Goal: Task Accomplishment & Management: Manage account settings

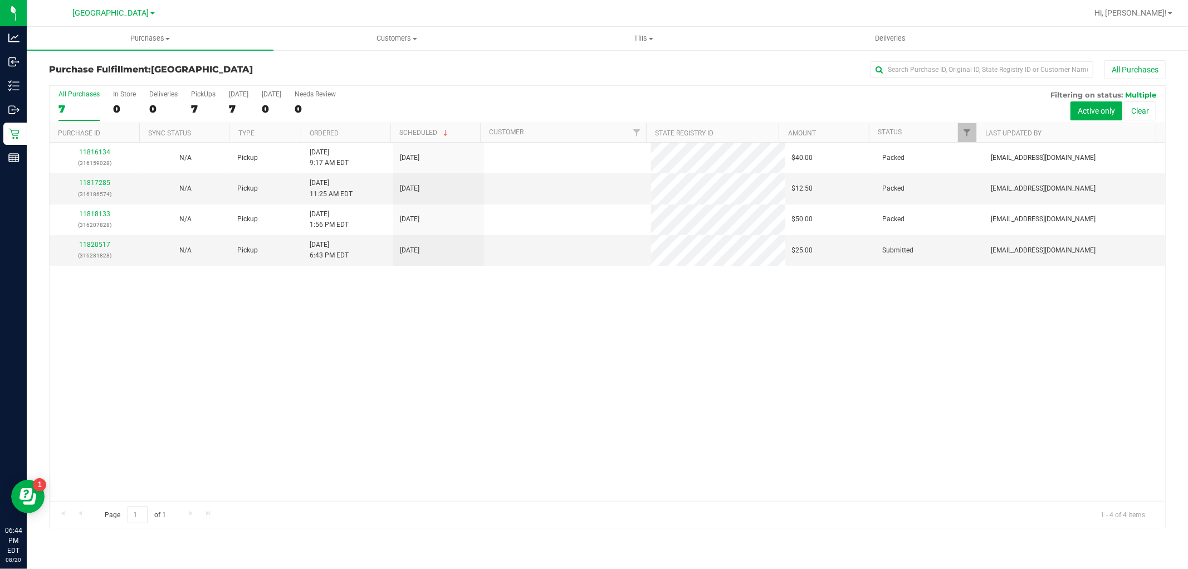
click at [390, 331] on div "11816134 (316159028) N/A Pickup [DATE] 9:17 AM EDT 8/20/2025 $40.00 Packed [EMA…" at bounding box center [608, 322] width 1116 height 358
click at [341, 355] on div "11816134 (316159028) N/A Pickup [DATE] 9:17 AM EDT 8/20/2025 $40.00 Packed [EMA…" at bounding box center [608, 322] width 1116 height 358
click at [307, 420] on div "11816134 (316159028) N/A Pickup [DATE] 9:17 AM EDT 8/20/2025 $40.00 Packed [EMA…" at bounding box center [608, 322] width 1116 height 358
click at [413, 417] on div "11816134 (316159028) N/A Pickup [DATE] 9:17 AM EDT 8/20/2025 $40.00 Packed [EMA…" at bounding box center [608, 322] width 1116 height 358
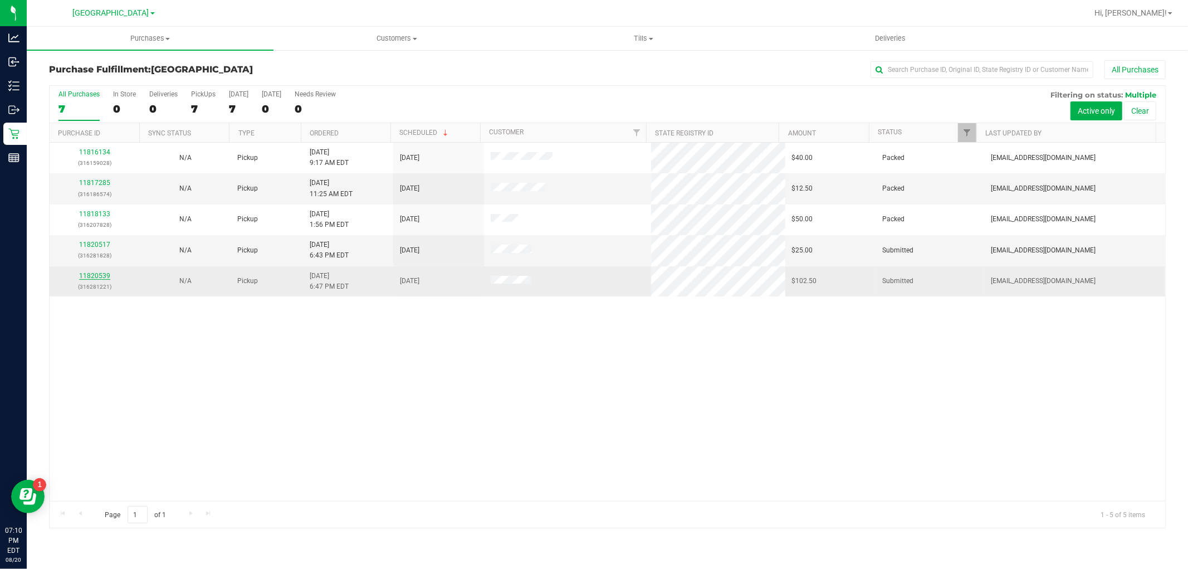
click at [100, 272] on link "11820539" at bounding box center [94, 276] width 31 height 8
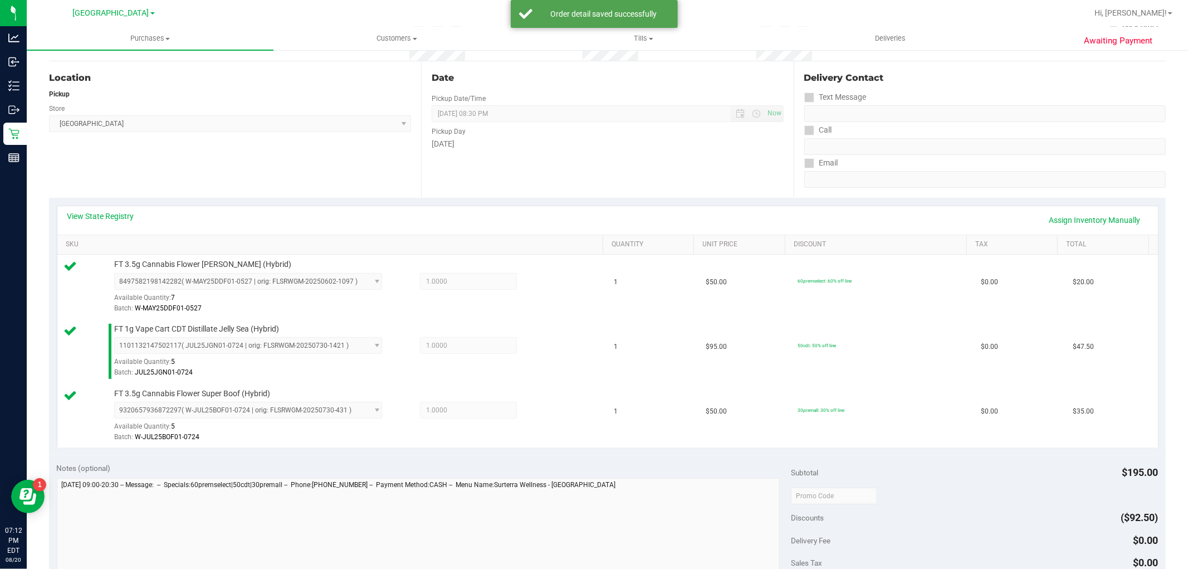
scroll to position [433, 0]
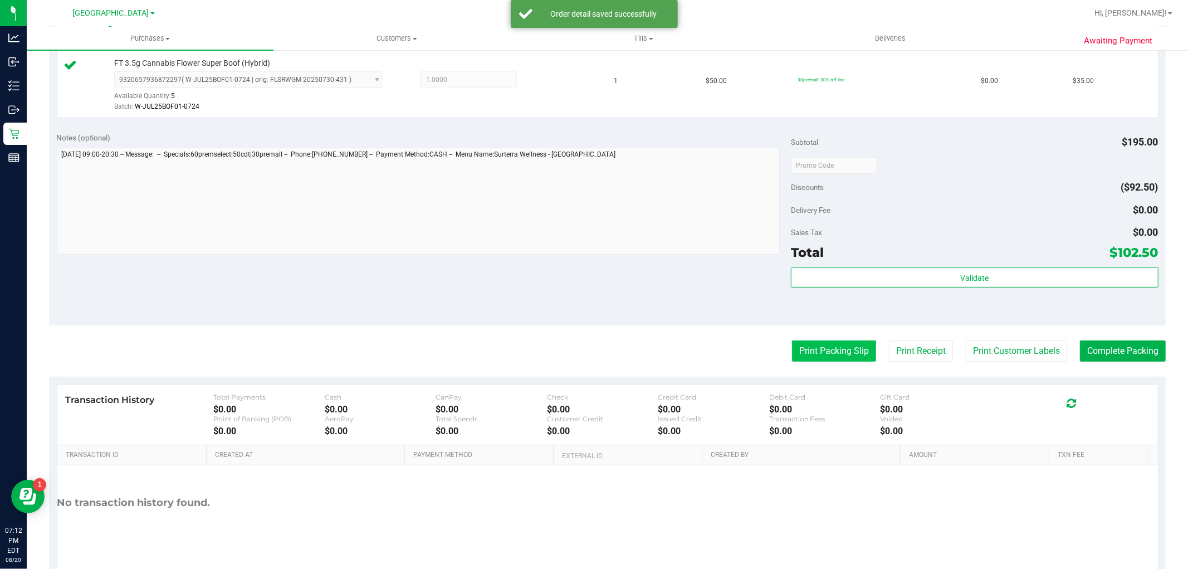
click at [828, 343] on button "Print Packing Slip" at bounding box center [834, 350] width 84 height 21
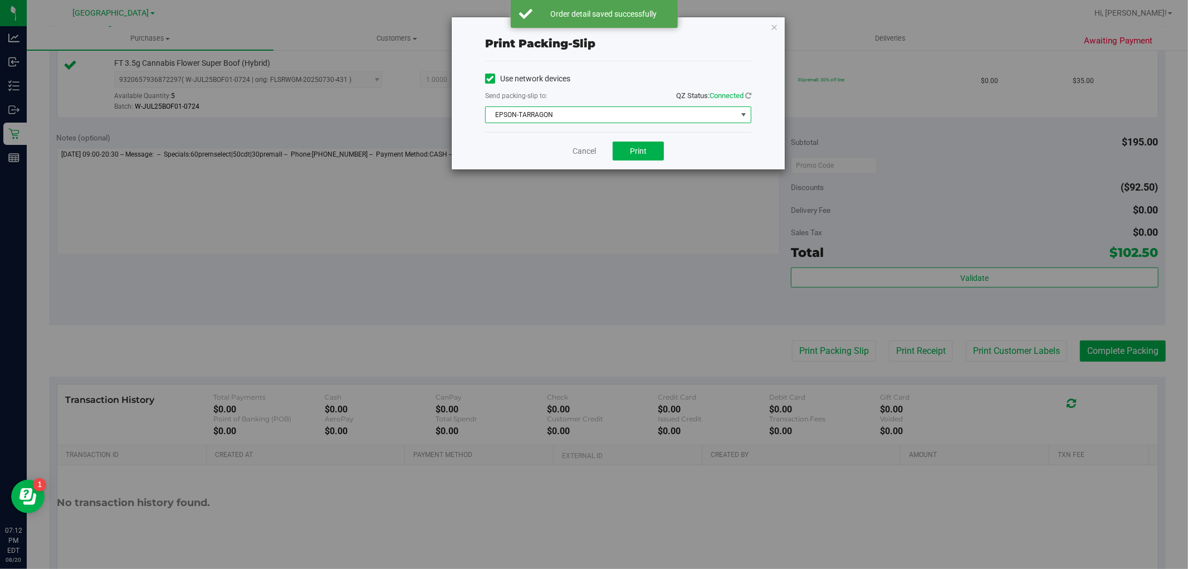
click at [574, 111] on span "EPSON-TARRAGON" at bounding box center [611, 115] width 251 height 16
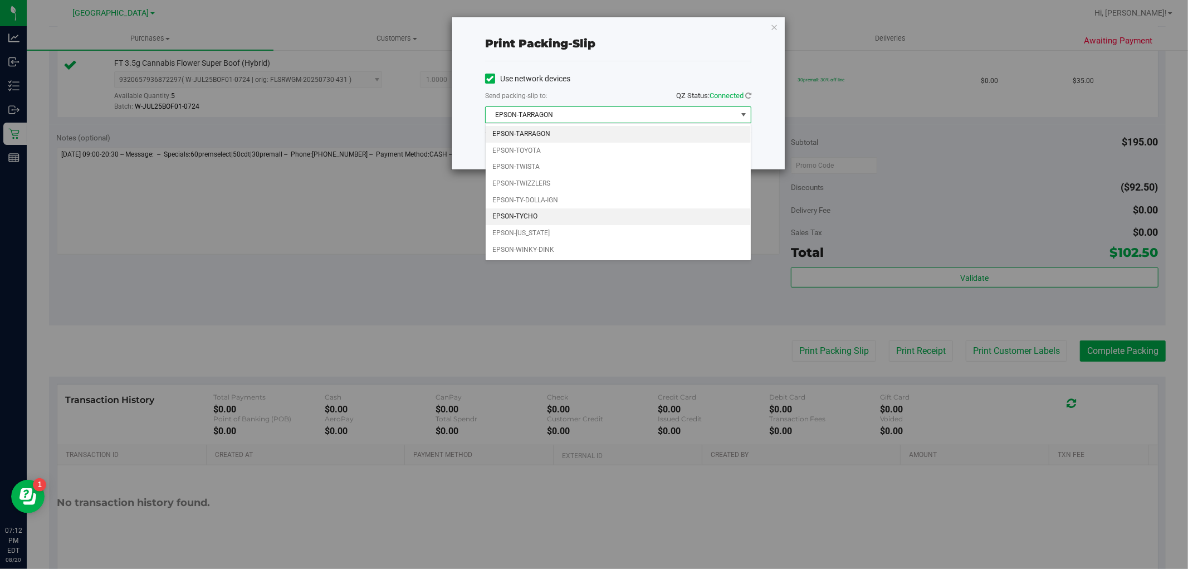
click at [544, 218] on li "EPSON-TYCHO" at bounding box center [618, 216] width 265 height 17
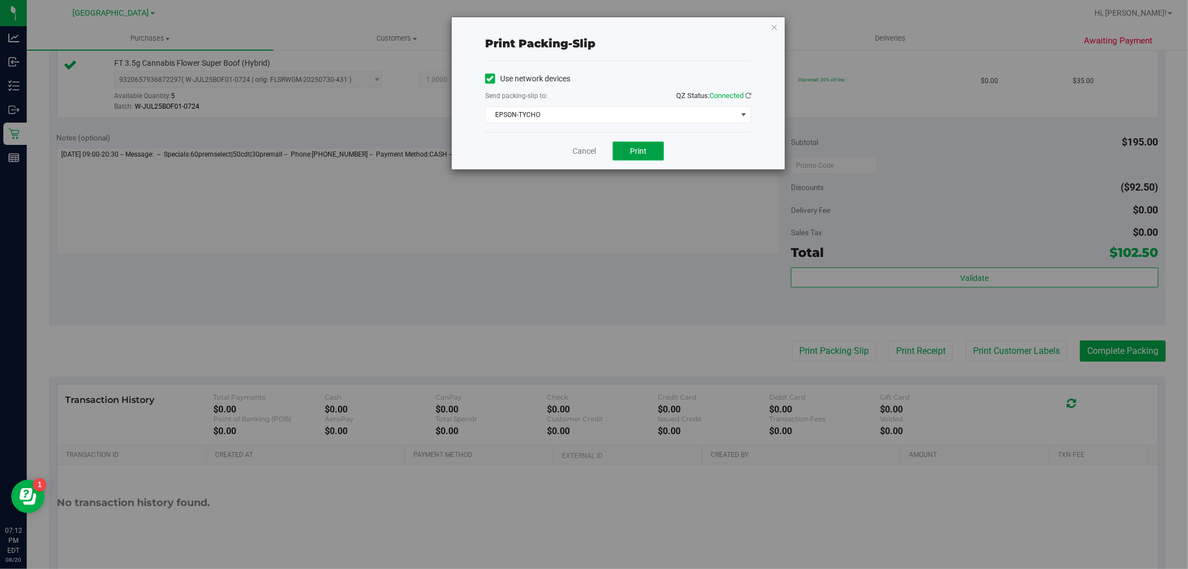
click at [646, 145] on button "Print" at bounding box center [638, 150] width 51 height 19
click at [772, 25] on icon "button" at bounding box center [774, 26] width 8 height 13
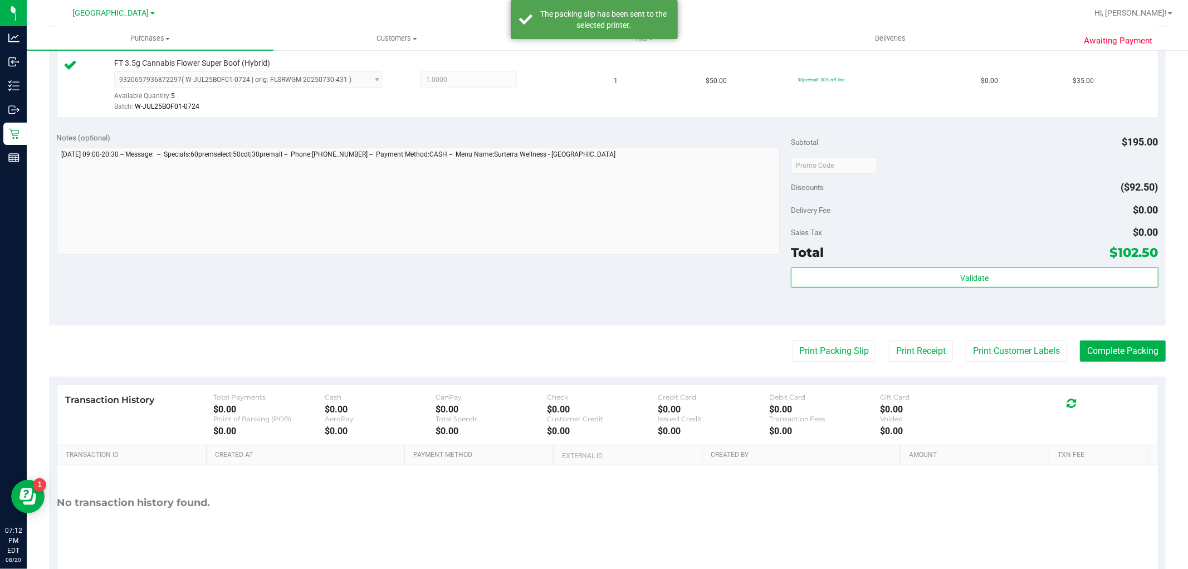
click at [984, 362] on purchase-details "Back Edit Purchase Cancel Purchase View Profile # 11820539 BioTrack ID: - Submi…" at bounding box center [607, 105] width 1117 height 957
click at [981, 352] on button "Print Customer Labels" at bounding box center [1016, 350] width 101 height 21
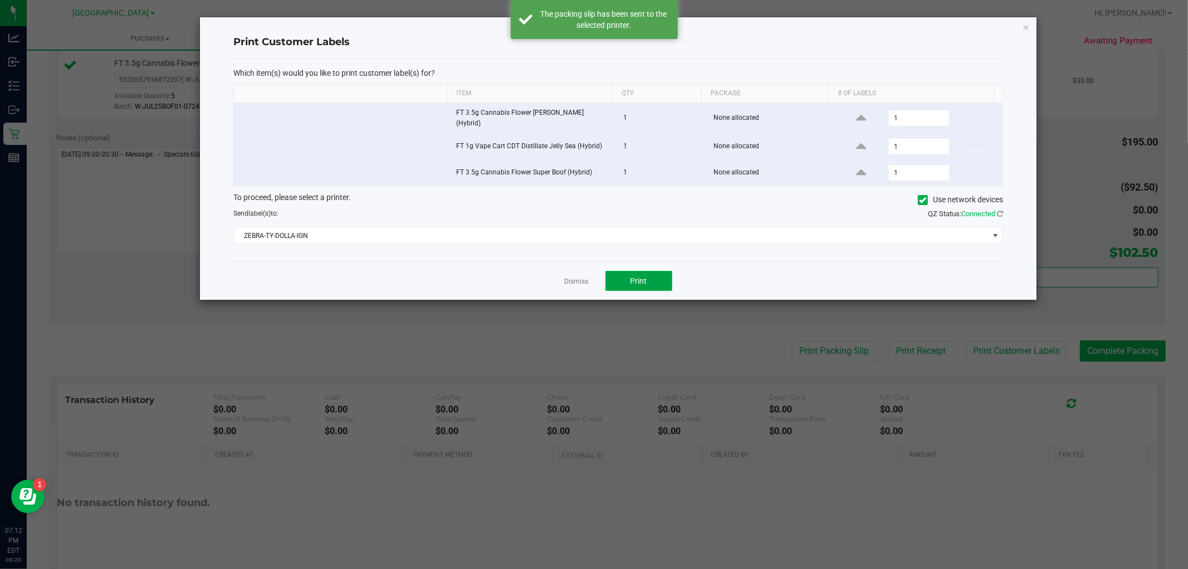
click at [652, 277] on button "Print" at bounding box center [638, 281] width 67 height 20
click at [576, 277] on link "Dismiss" at bounding box center [577, 281] width 24 height 9
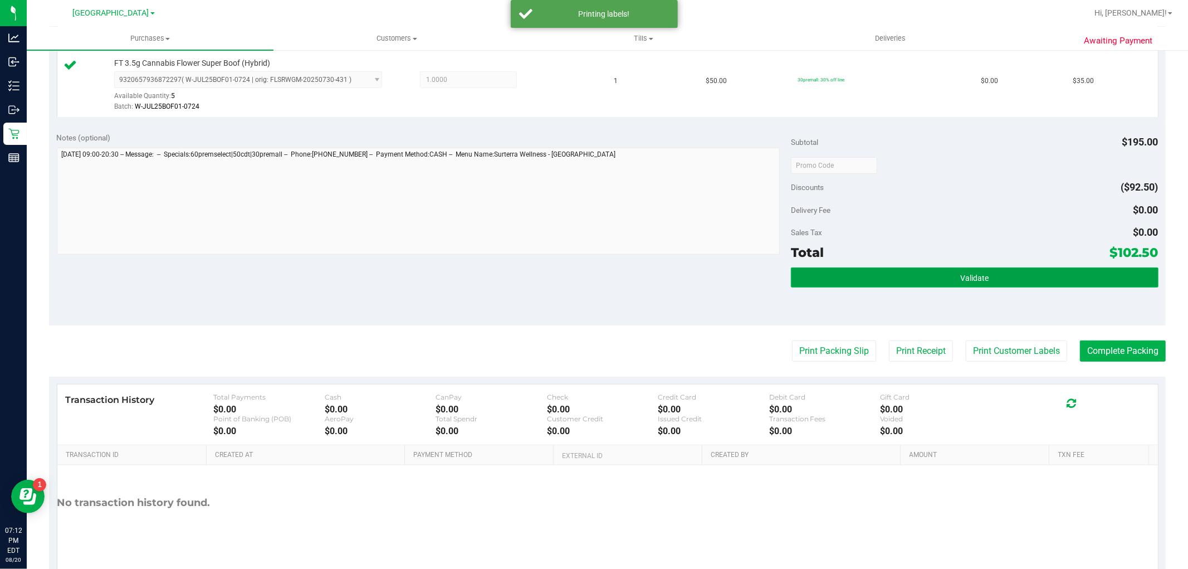
click at [968, 284] on button "Validate" at bounding box center [974, 277] width 367 height 20
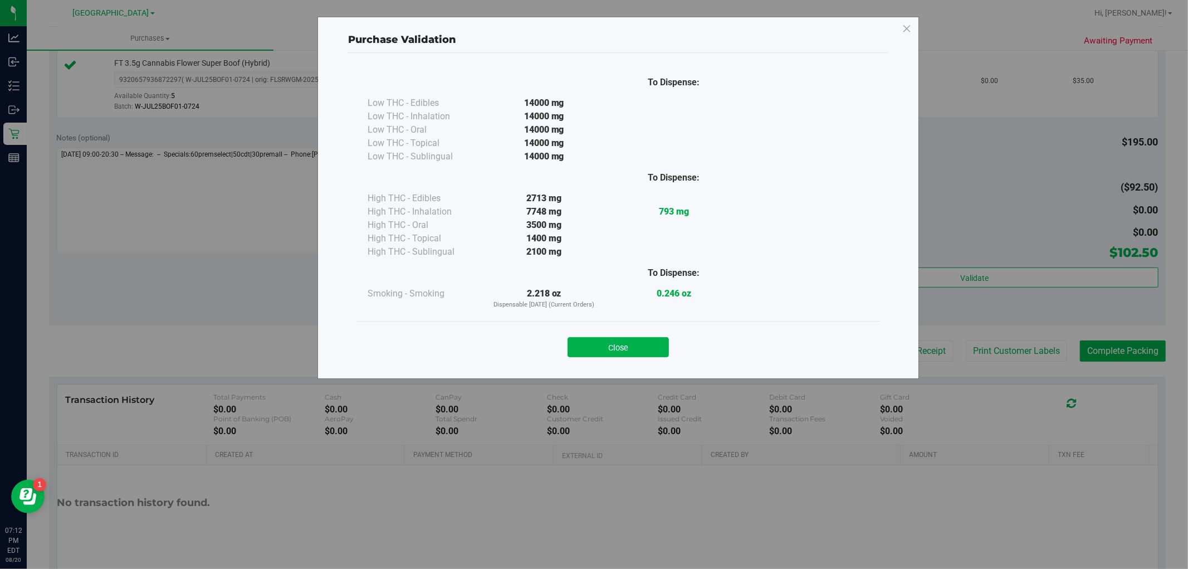
click at [622, 346] on button "Close" at bounding box center [618, 347] width 101 height 20
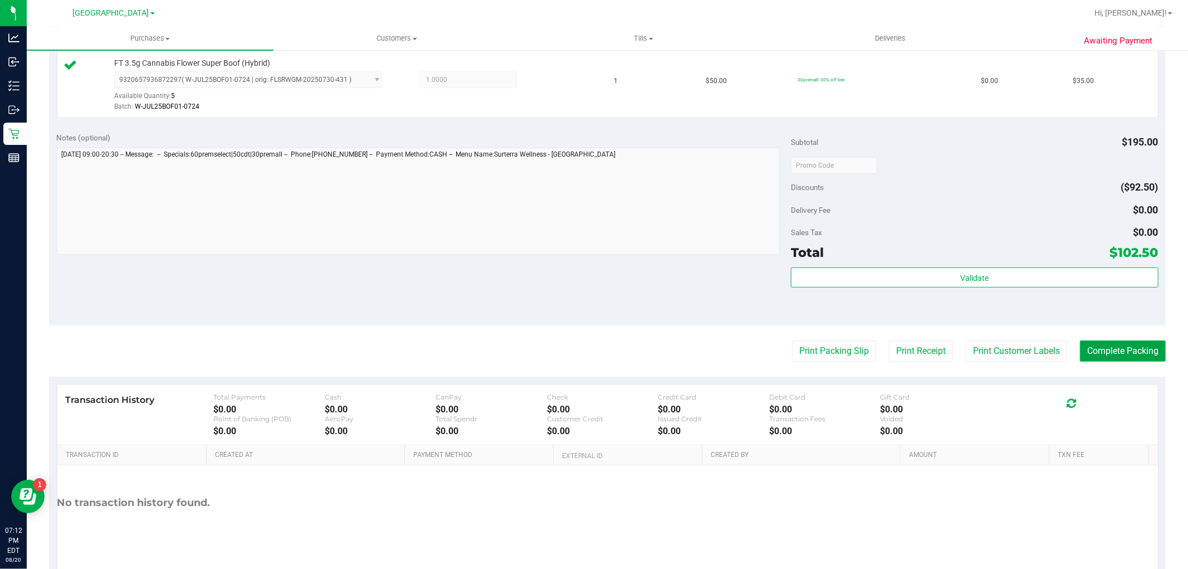
click at [1096, 359] on button "Complete Packing" at bounding box center [1123, 350] width 86 height 21
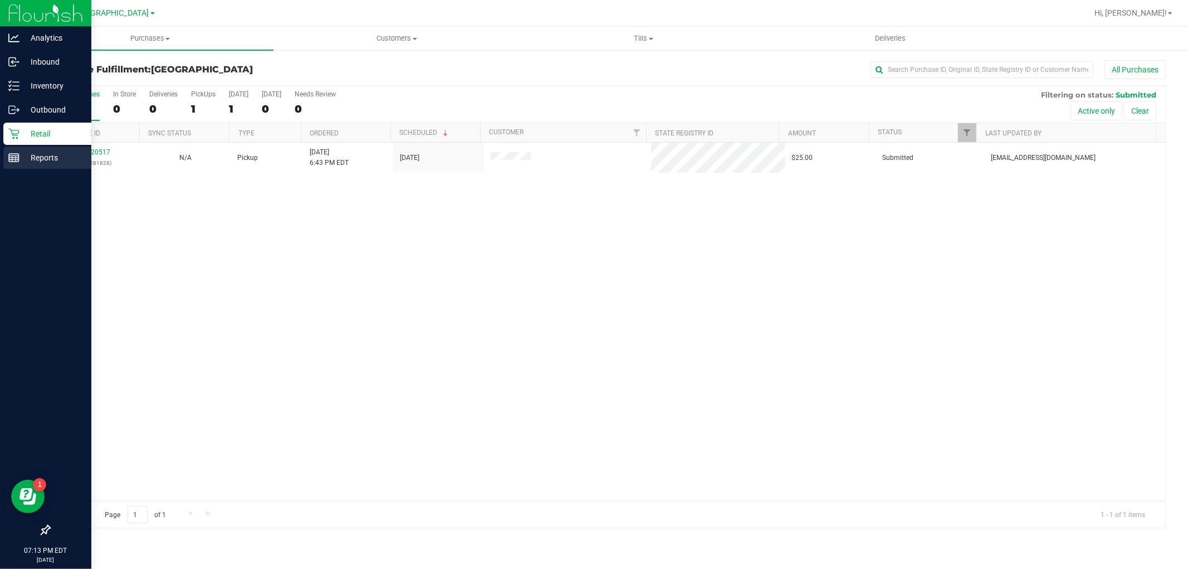
click at [13, 153] on icon at bounding box center [13, 157] width 11 height 11
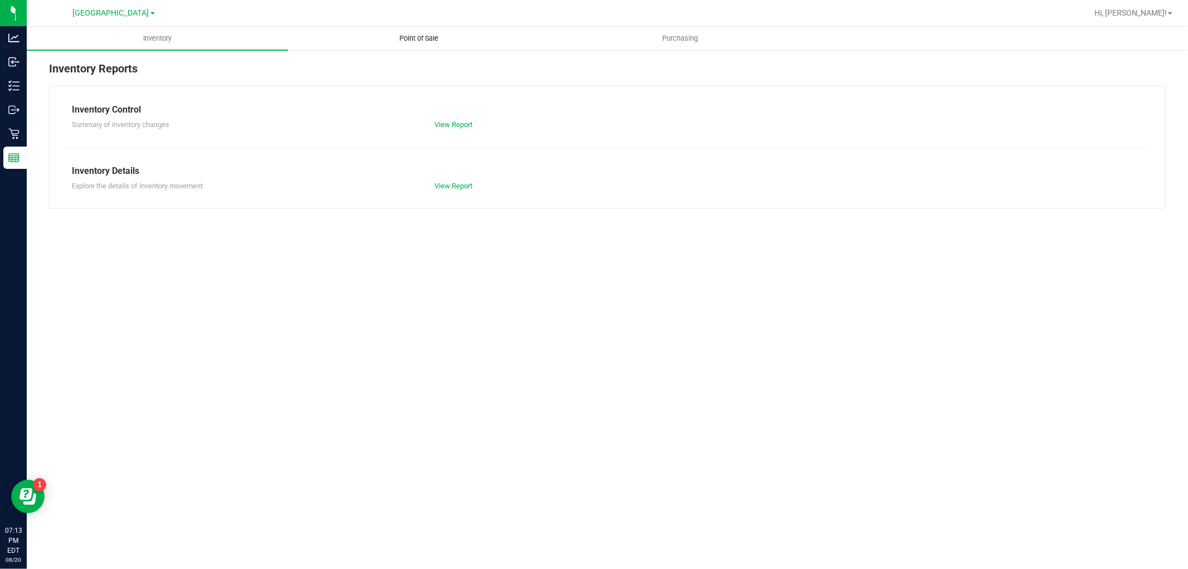
click at [402, 37] on span "Point of Sale" at bounding box center [418, 38] width 69 height 10
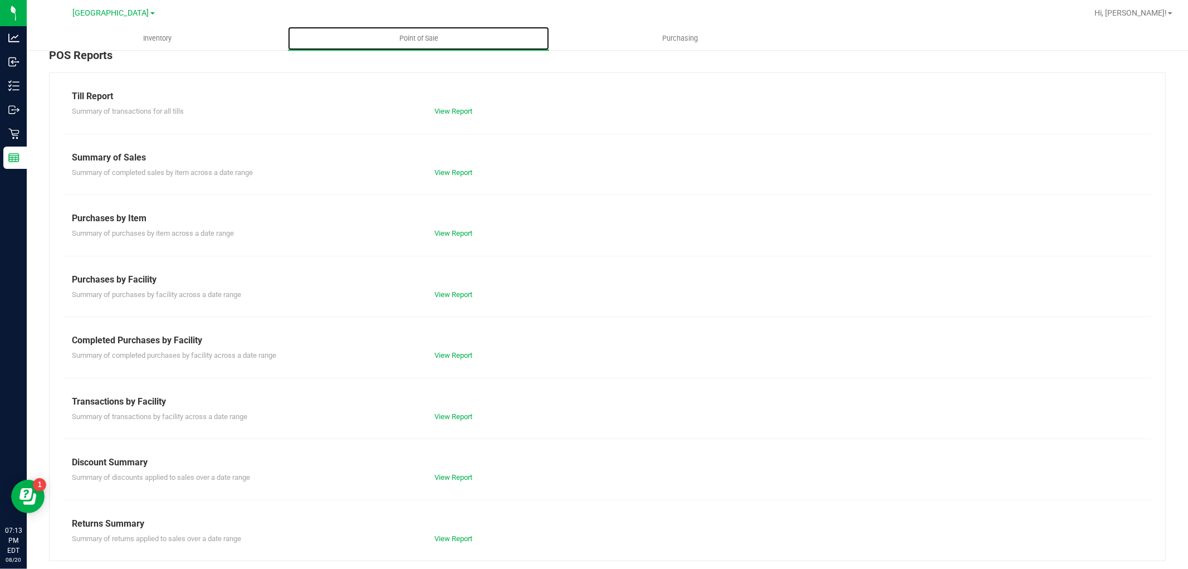
scroll to position [17, 0]
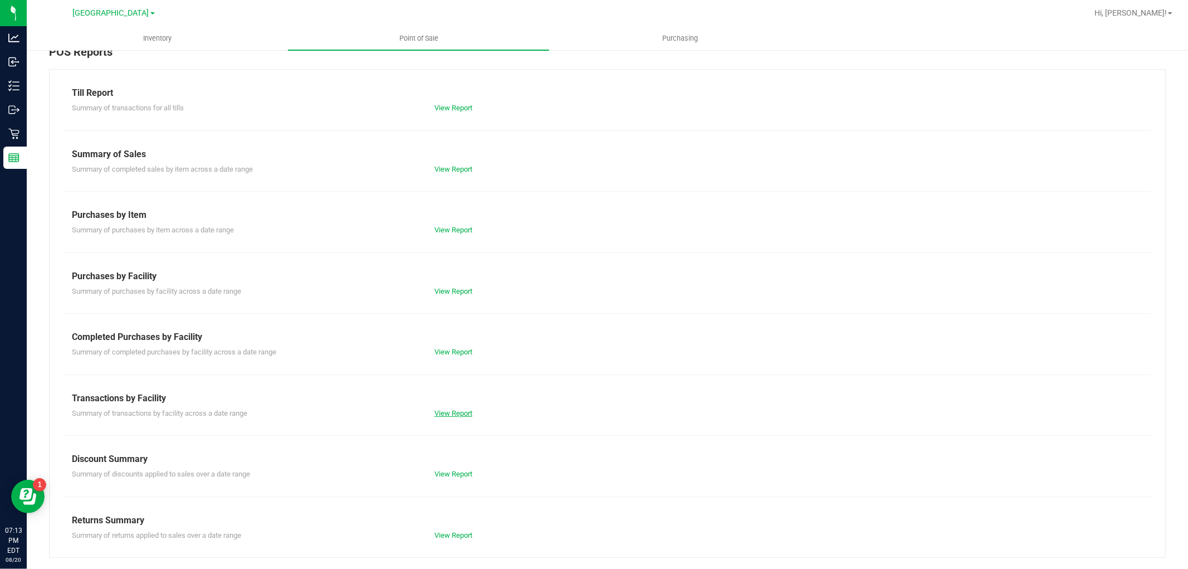
click at [461, 413] on link "View Report" at bounding box center [453, 413] width 38 height 8
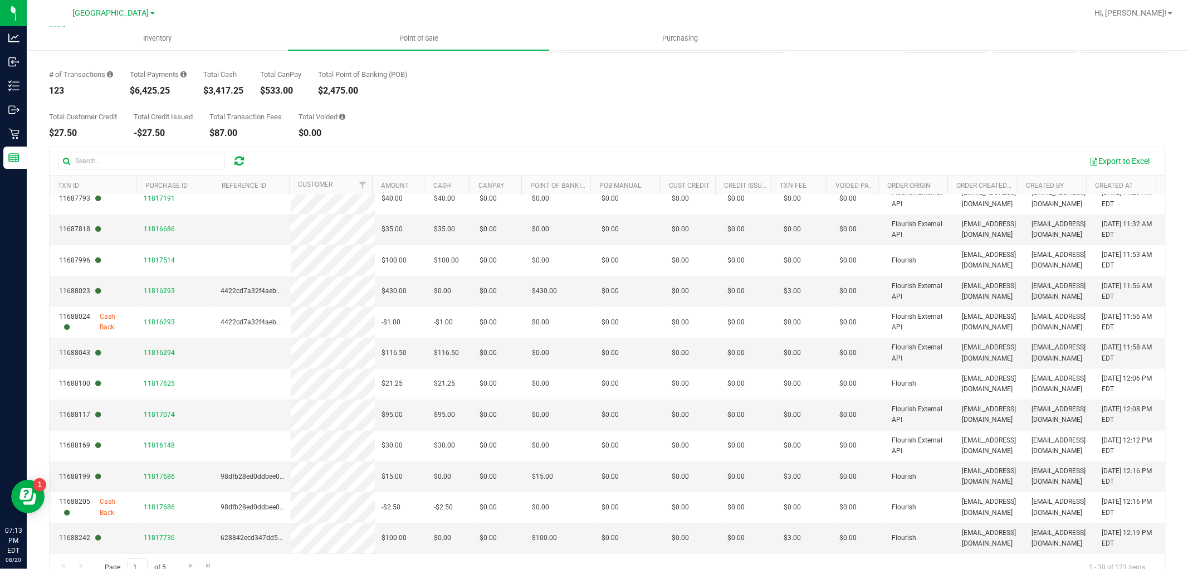
scroll to position [62, 0]
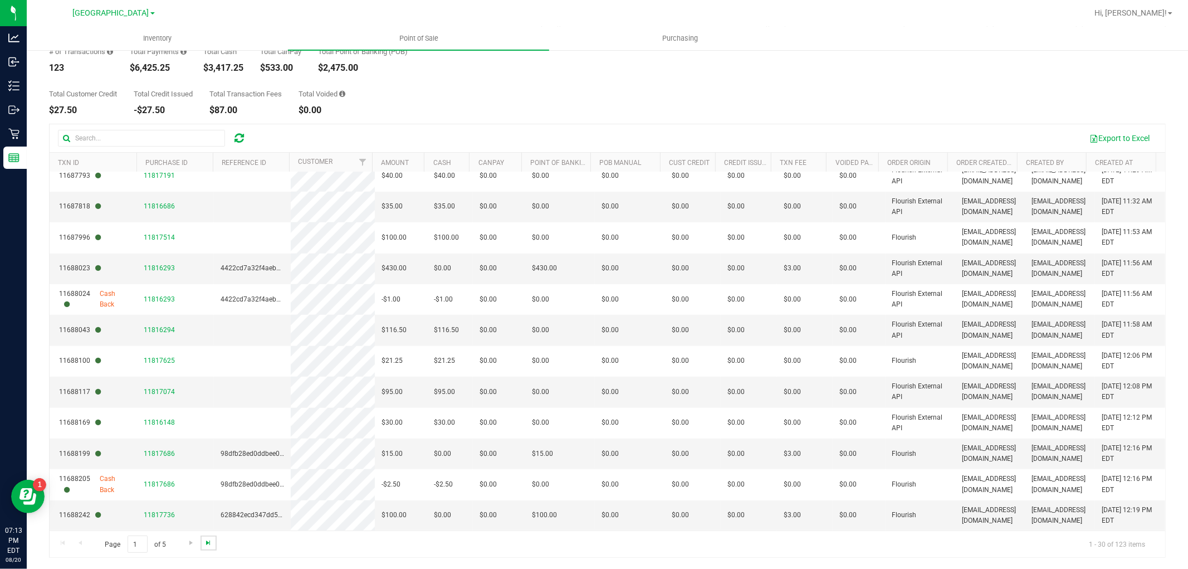
click at [212, 546] on span "Go to the last page" at bounding box center [208, 542] width 9 height 9
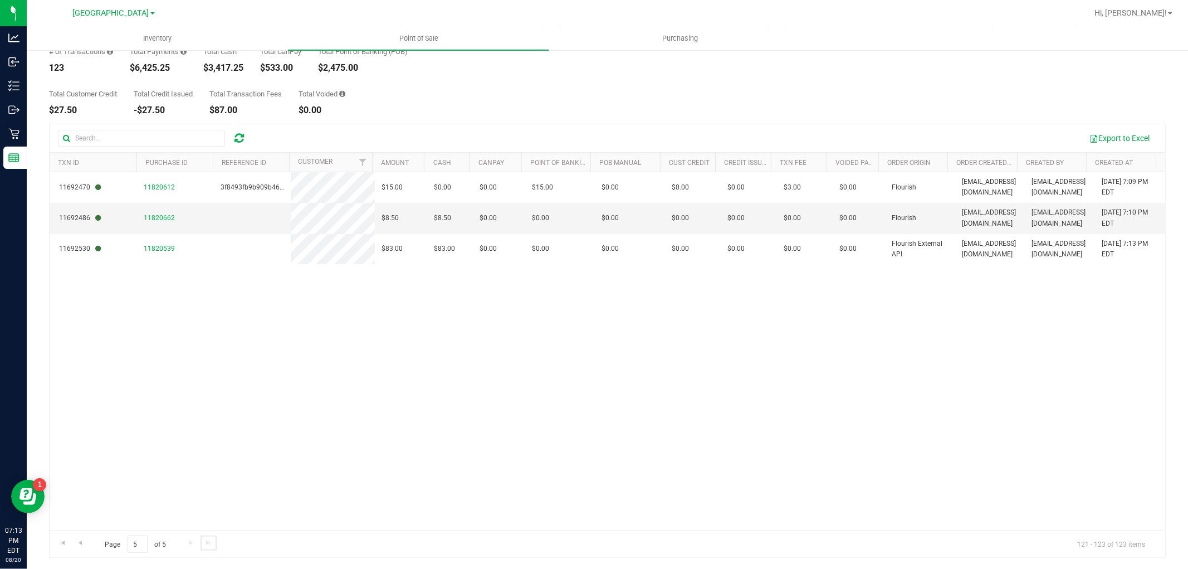
scroll to position [0, 0]
click at [403, 412] on div "11692470 11820612 3f8493fb9b909b46304747ca7b655090 $15.00 $0.00 $0.00 $0.00 $0.…" at bounding box center [608, 351] width 1116 height 358
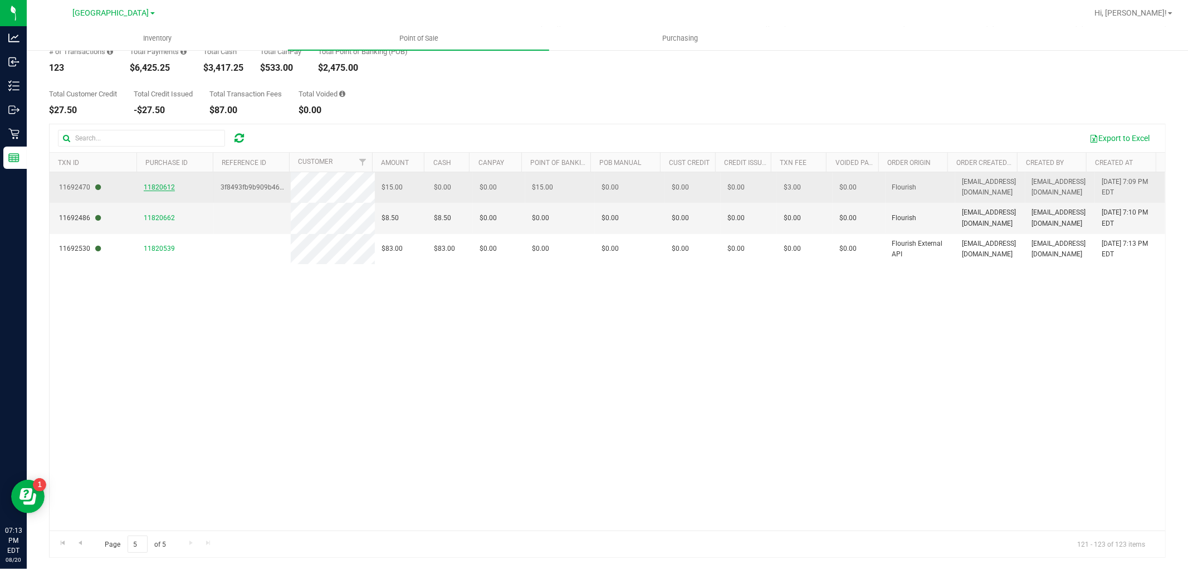
click at [163, 187] on span "11820612" at bounding box center [159, 187] width 31 height 8
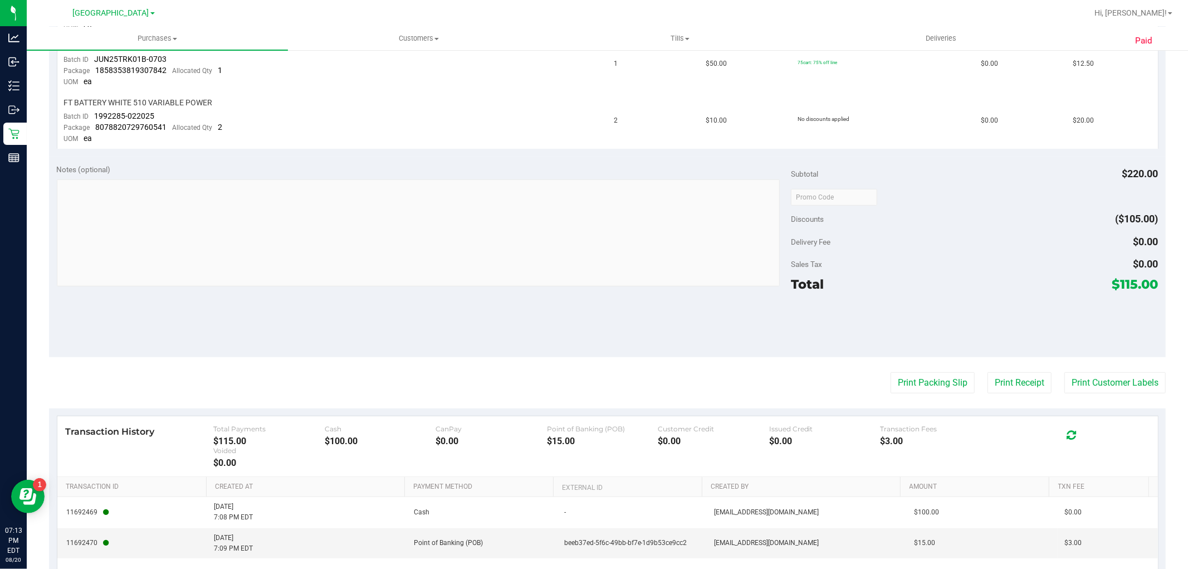
scroll to position [576, 0]
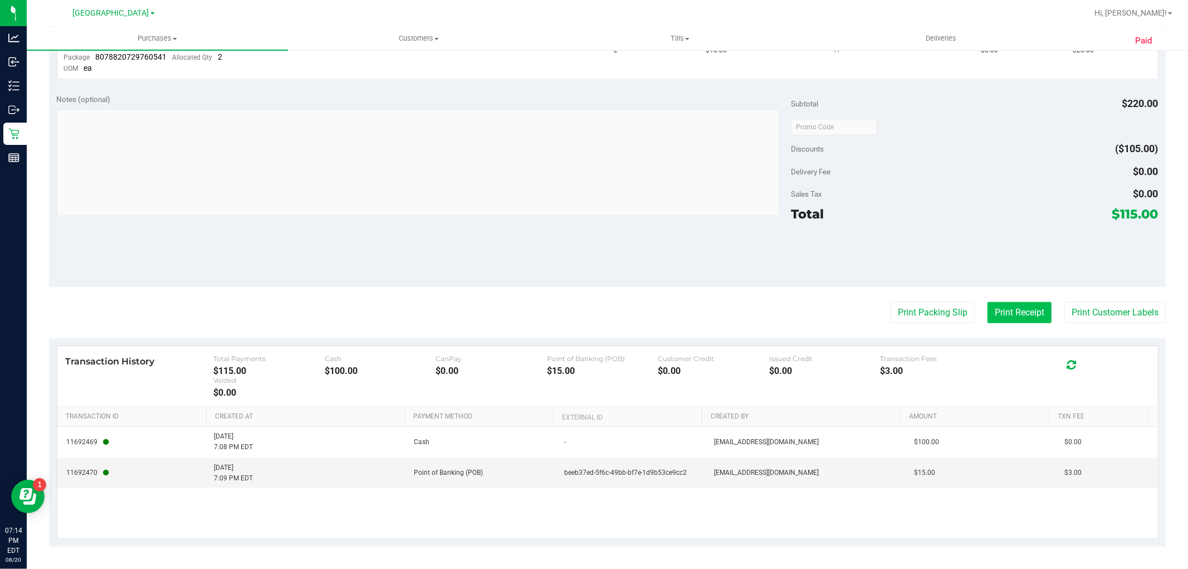
click at [1018, 318] on button "Print Receipt" at bounding box center [1019, 312] width 64 height 21
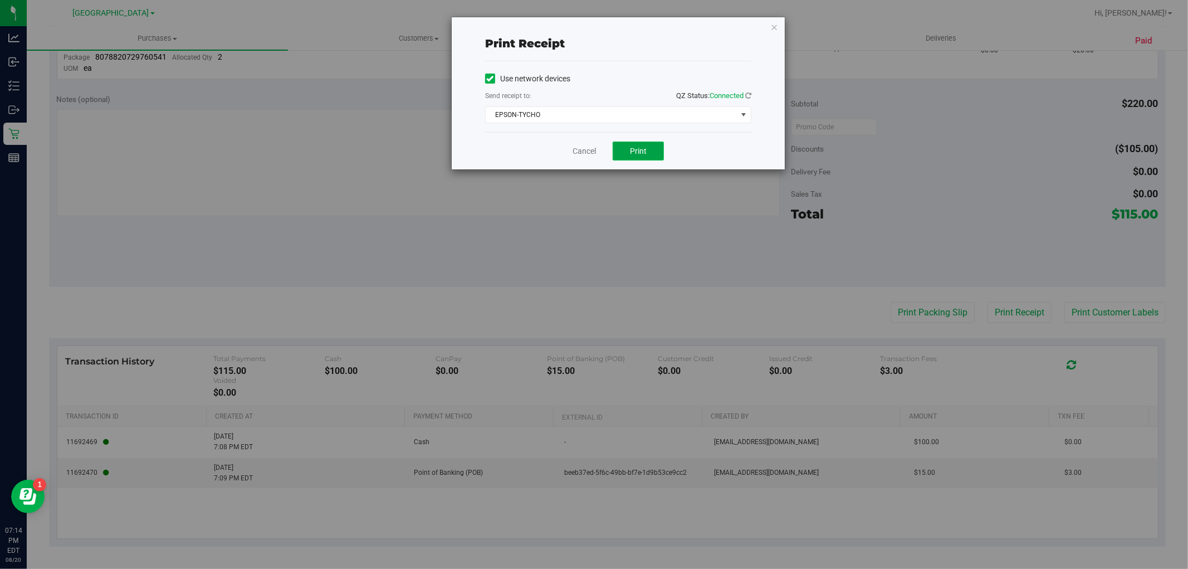
click at [637, 147] on span "Print" at bounding box center [638, 150] width 17 height 9
click at [589, 149] on link "Cancel" at bounding box center [584, 151] width 23 height 12
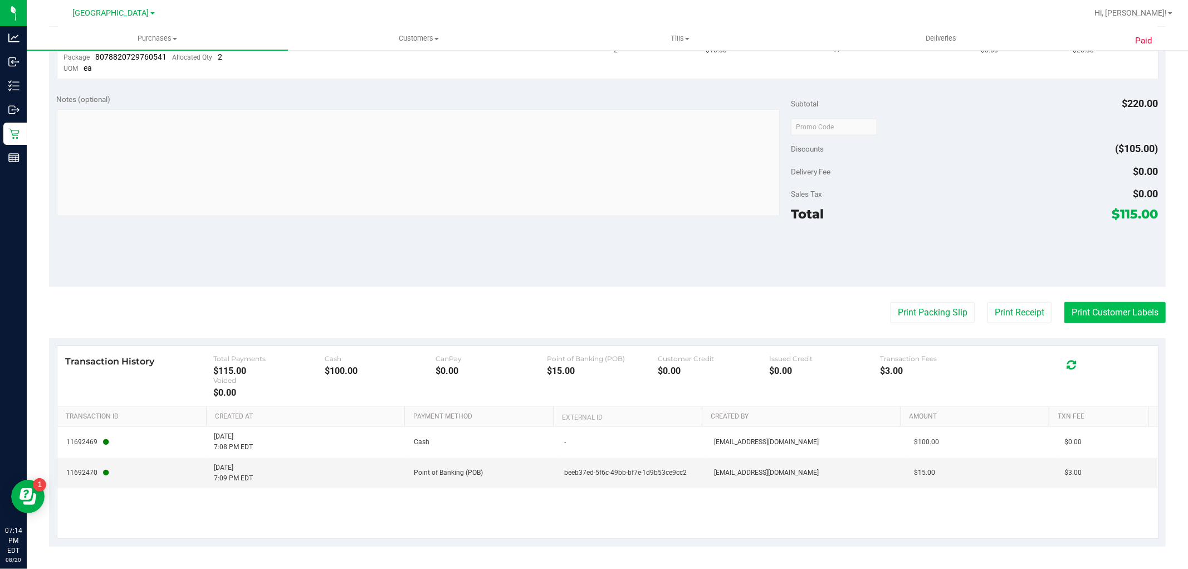
click at [1122, 310] on button "Print Customer Labels" at bounding box center [1114, 312] width 101 height 21
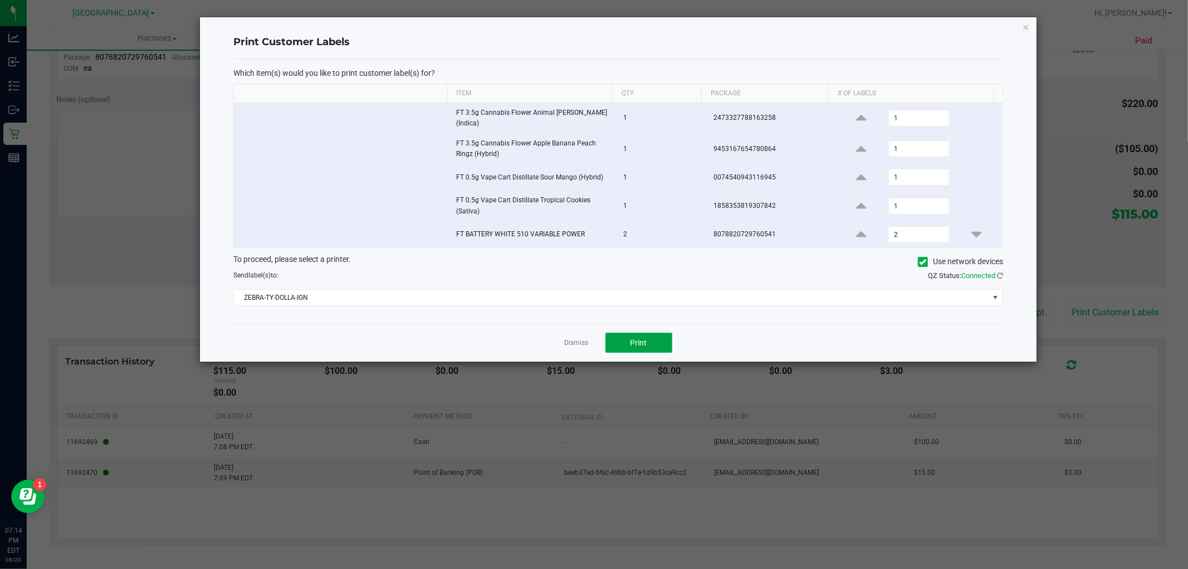
click at [671, 332] on button "Print" at bounding box center [638, 342] width 67 height 20
click at [575, 338] on link "Dismiss" at bounding box center [577, 342] width 24 height 9
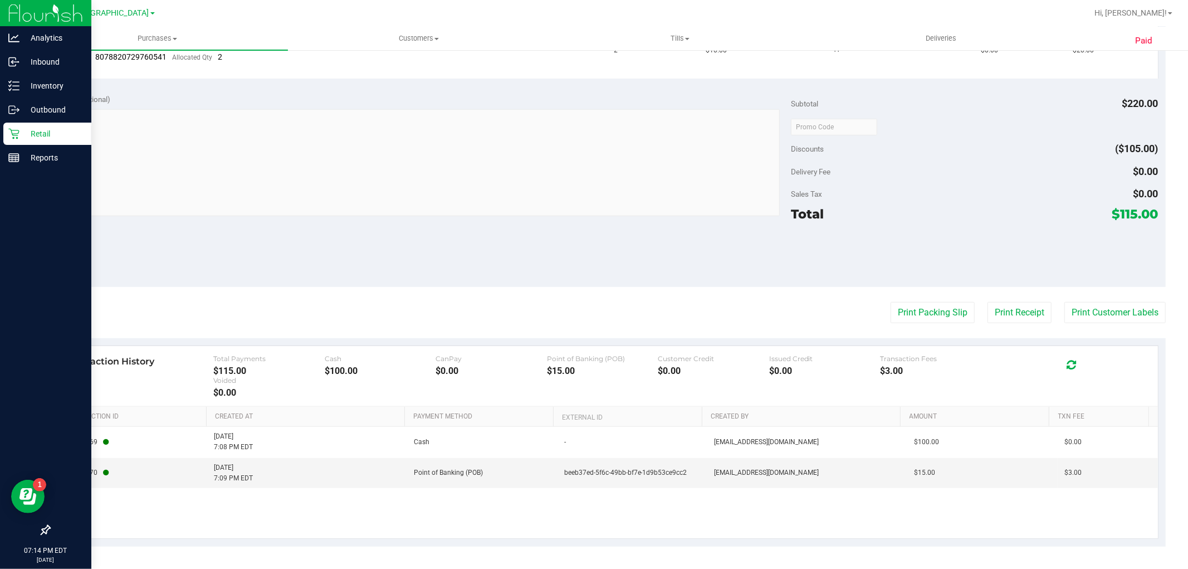
click at [32, 131] on p "Retail" at bounding box center [52, 133] width 67 height 13
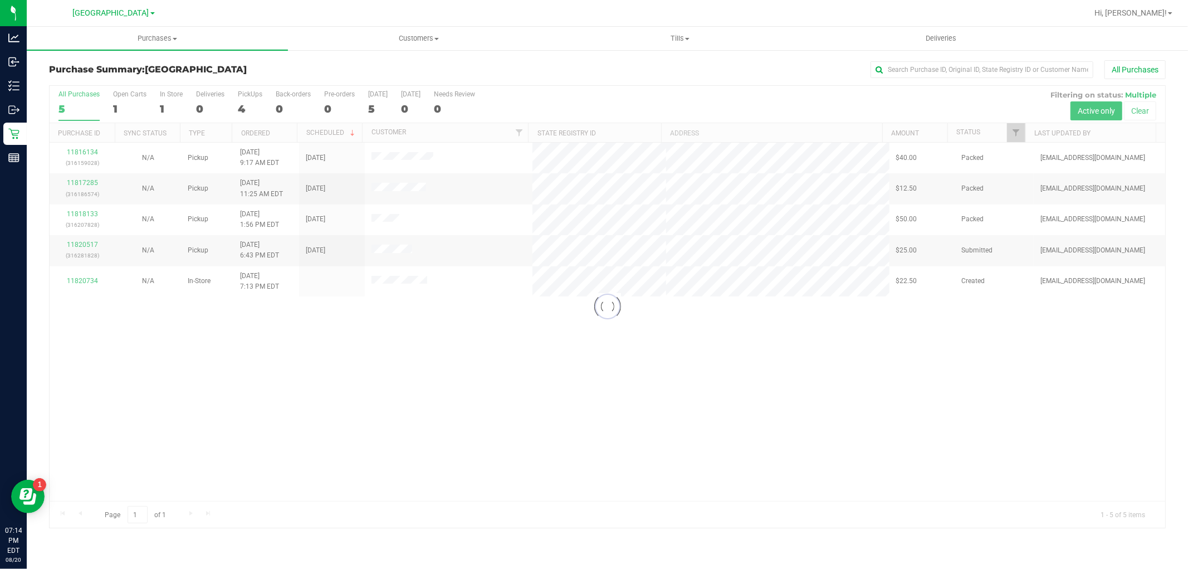
click at [468, 402] on div "Loading... 11816134 (316159028) N/A Pickup [DATE] 9:17 AM EDT 8/20/2025 $40.00 …" at bounding box center [608, 322] width 1116 height 358
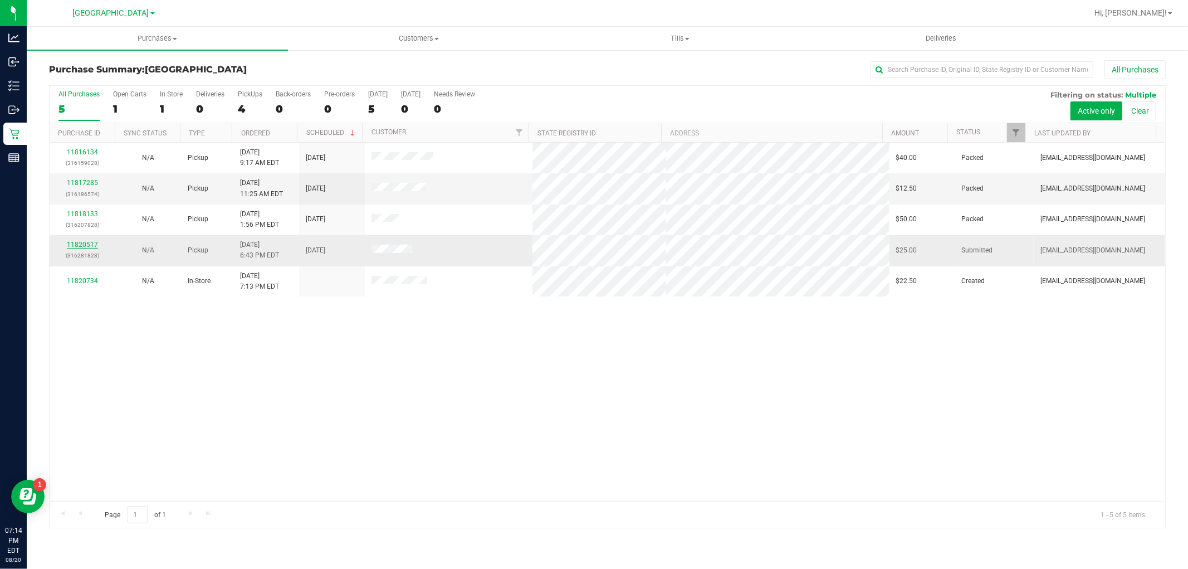
click at [79, 245] on link "11820517" at bounding box center [82, 245] width 31 height 8
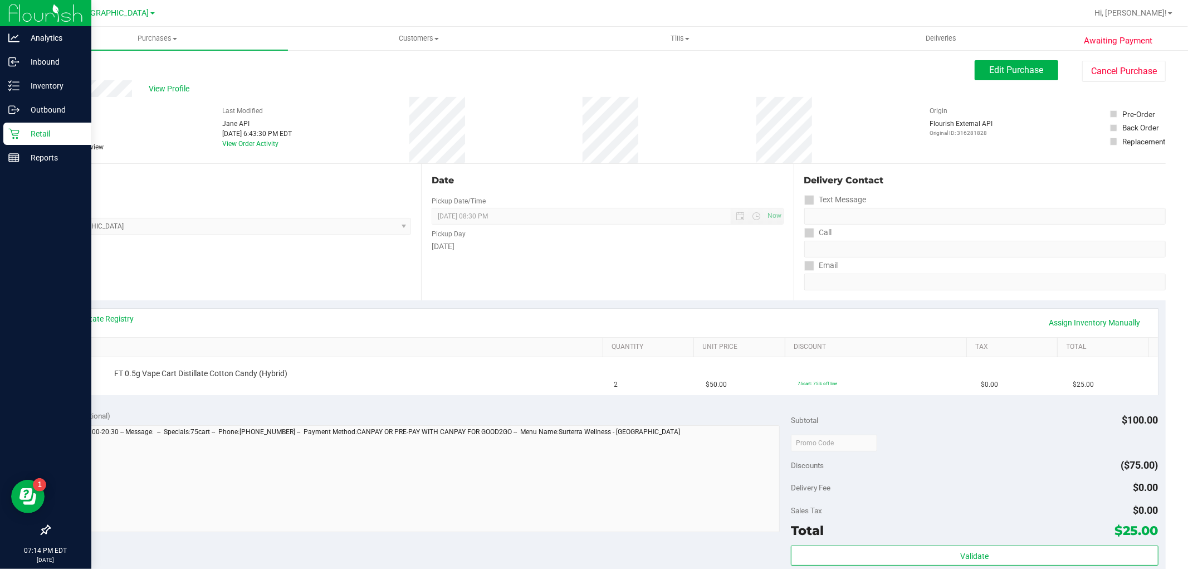
click at [17, 128] on icon at bounding box center [13, 133] width 11 height 11
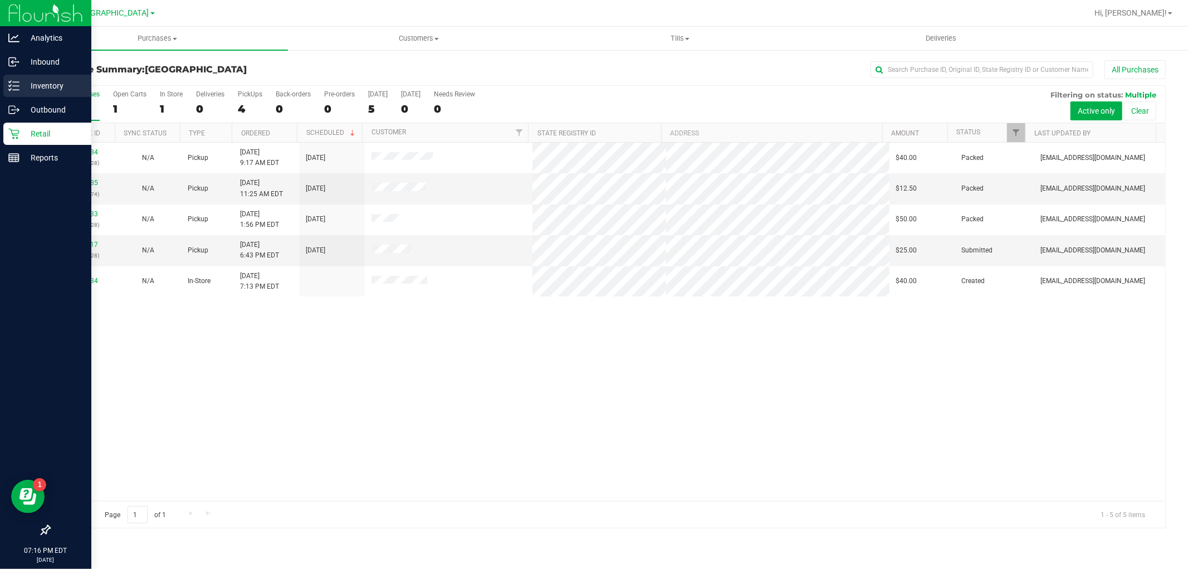
click at [20, 79] on p "Inventory" at bounding box center [52, 85] width 67 height 13
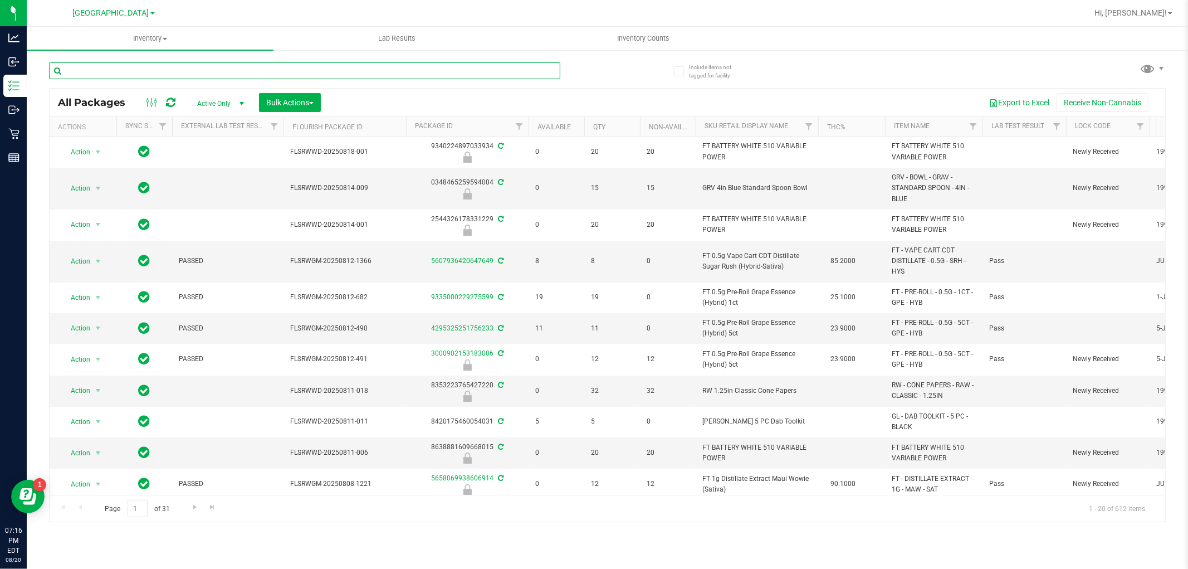
click at [193, 74] on input "text" at bounding box center [304, 70] width 511 height 17
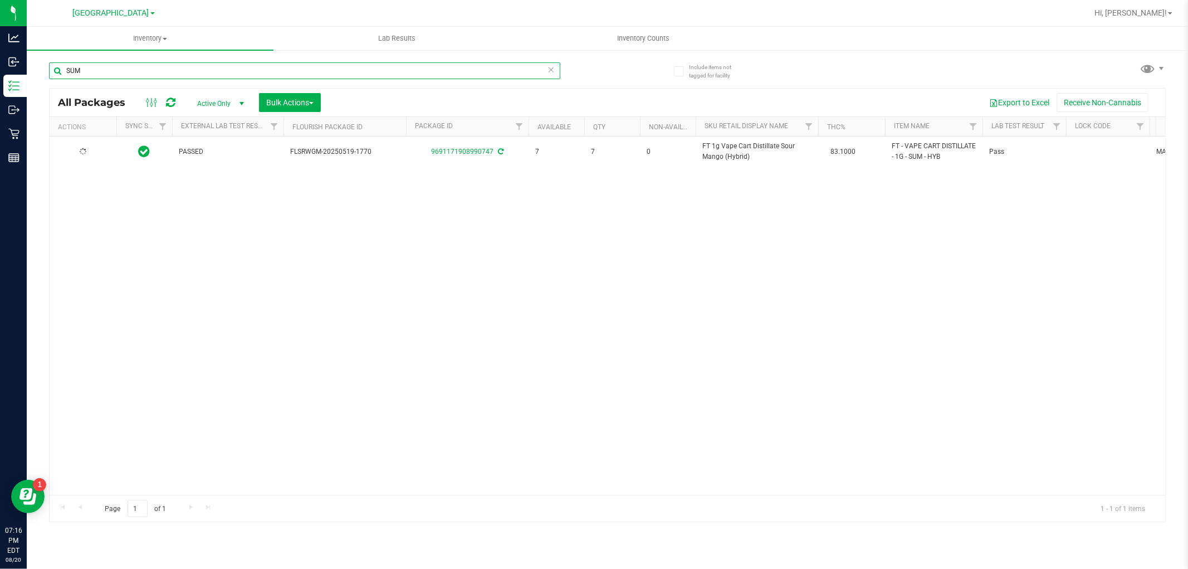
type input "SUM"
click at [497, 331] on div "Action Action Adjust qty Create package Edit attributes Global inventory Locate…" at bounding box center [608, 315] width 1116 height 358
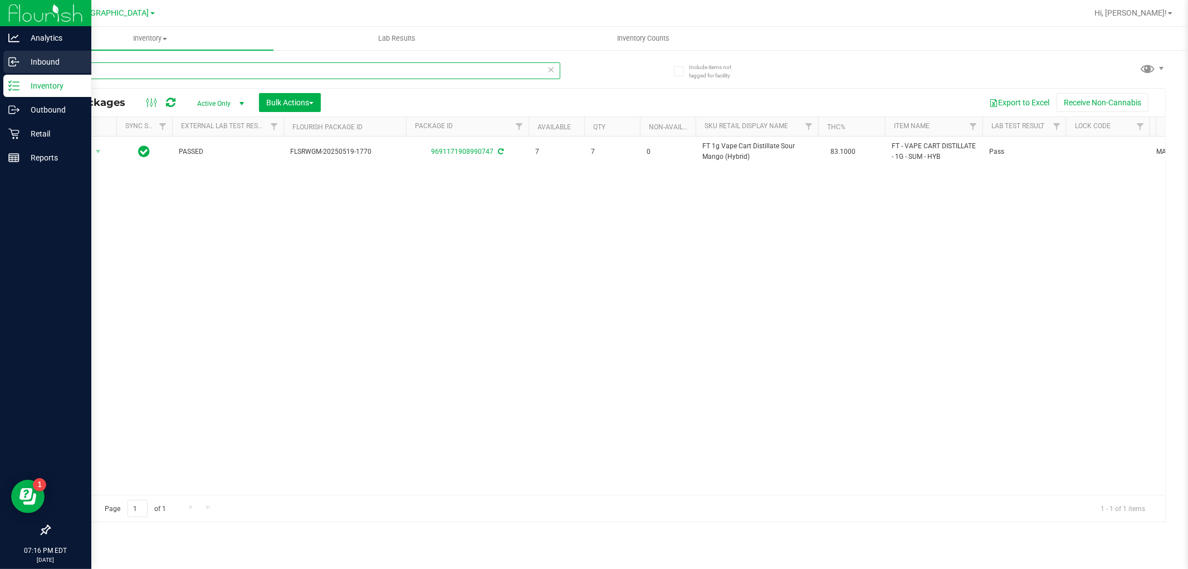
drag, startPoint x: 109, startPoint y: 67, endPoint x: 0, endPoint y: 55, distance: 109.4
click at [3, 57] on div "Analytics Inbound Inventory Outbound Retail Reports 07:16 PM EDT [DATE] 08/20 […" at bounding box center [594, 284] width 1188 height 569
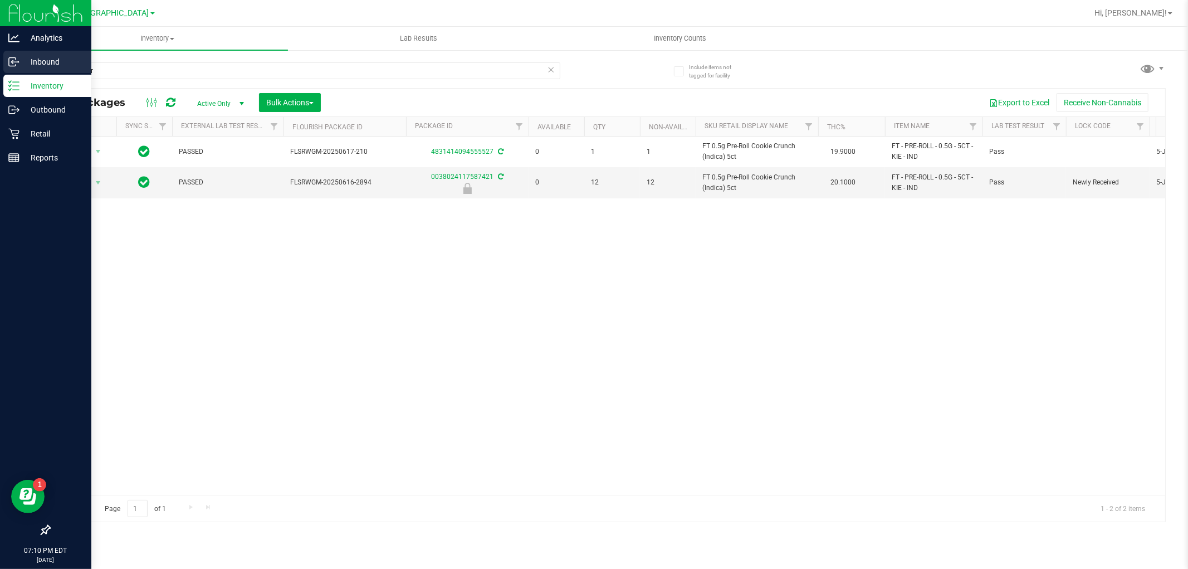
drag, startPoint x: 101, startPoint y: 74, endPoint x: 0, endPoint y: 61, distance: 101.5
click at [0, 61] on div "Analytics Inbound Inventory Outbound Retail Reports 07:10 PM EDT [DATE] 08/20 […" at bounding box center [594, 284] width 1188 height 569
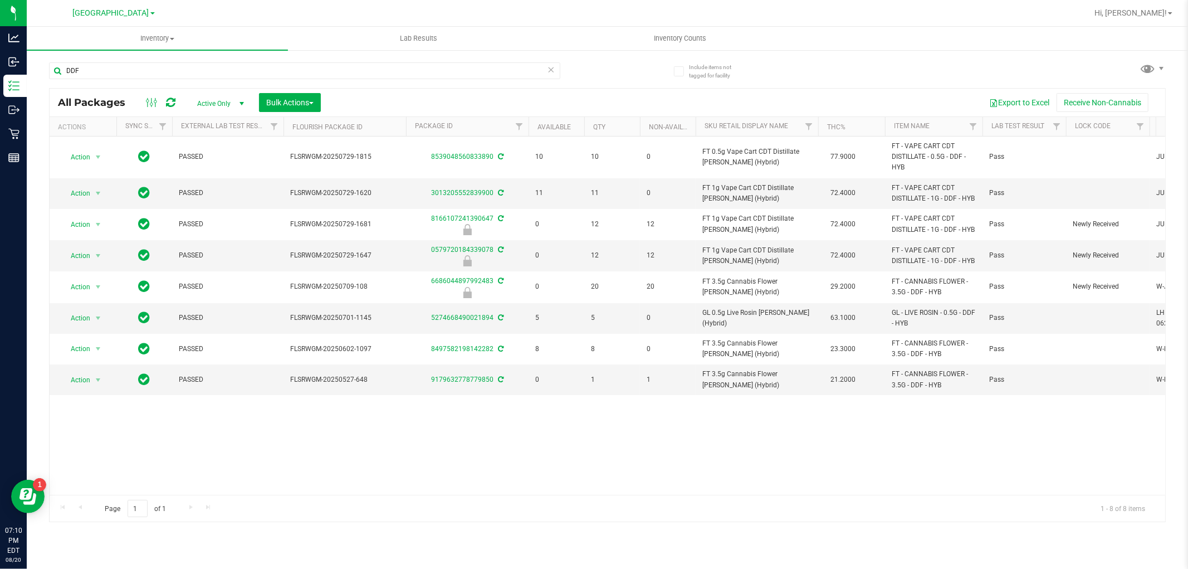
type input "DDF"
click at [511, 422] on div "Action Action Adjust qty Create package Edit attributes Global inventory Locate…" at bounding box center [608, 315] width 1116 height 358
